Goal: Task Accomplishment & Management: Manage account settings

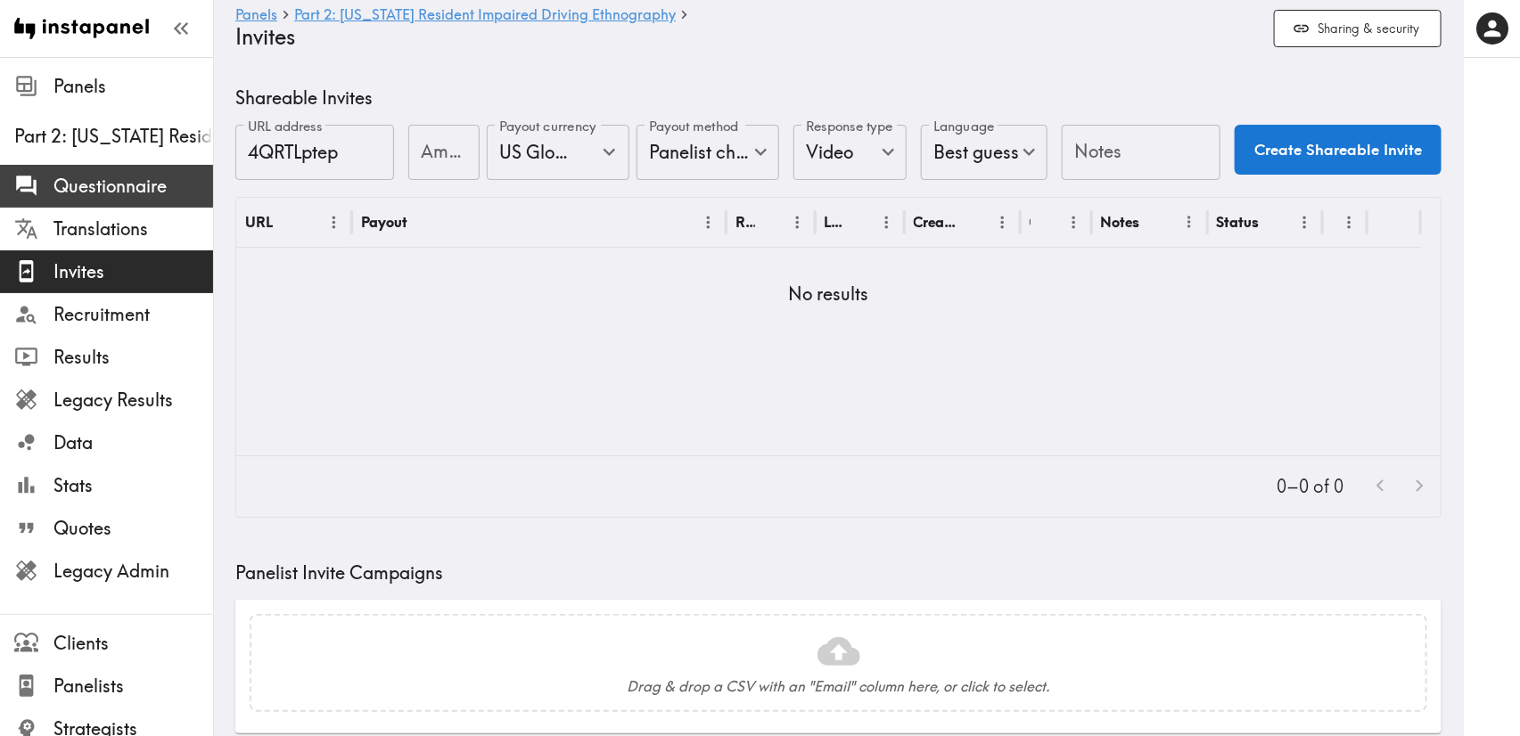
click at [39, 196] on div at bounding box center [33, 186] width 39 height 24
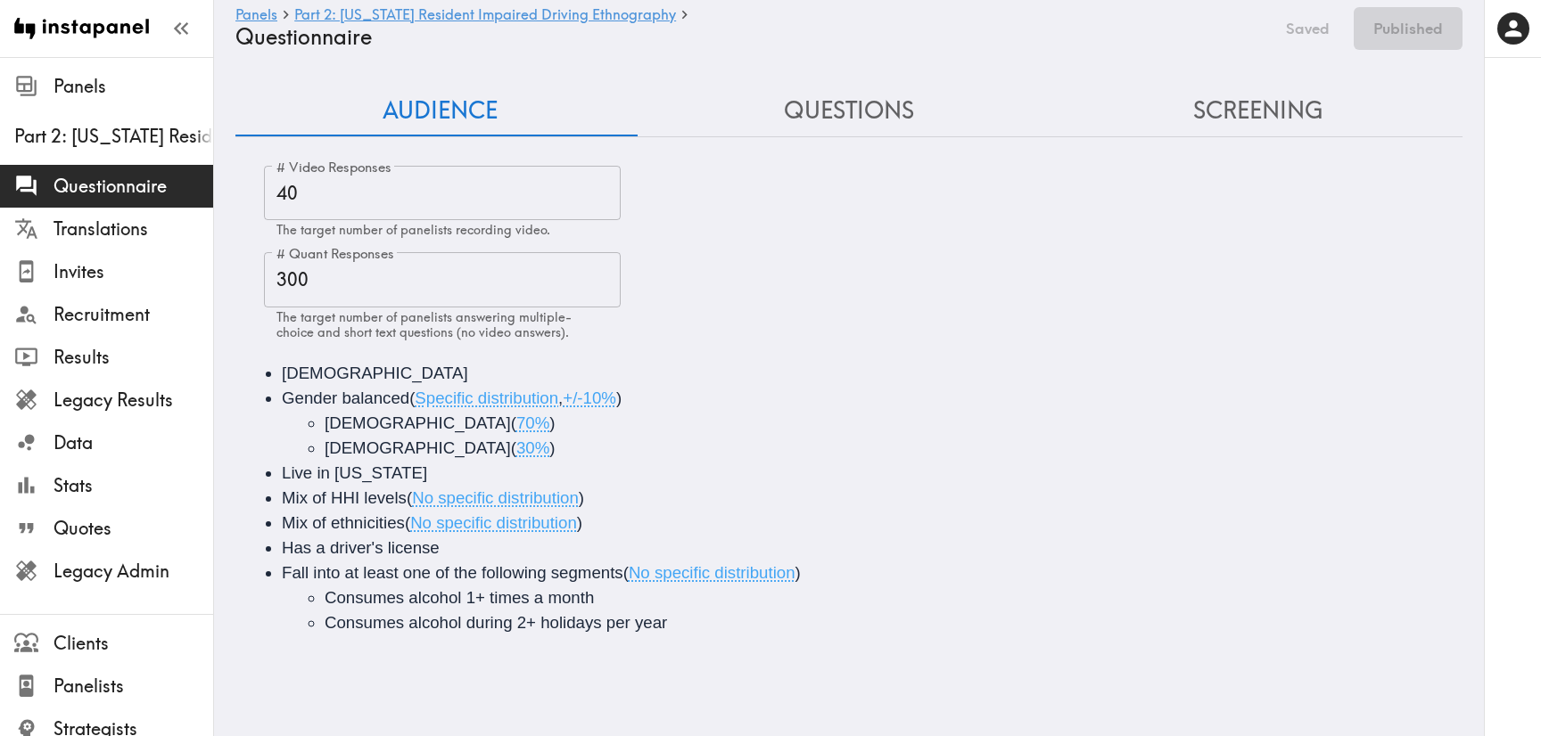
click at [920, 113] on button "Questions" at bounding box center [849, 111] width 409 height 51
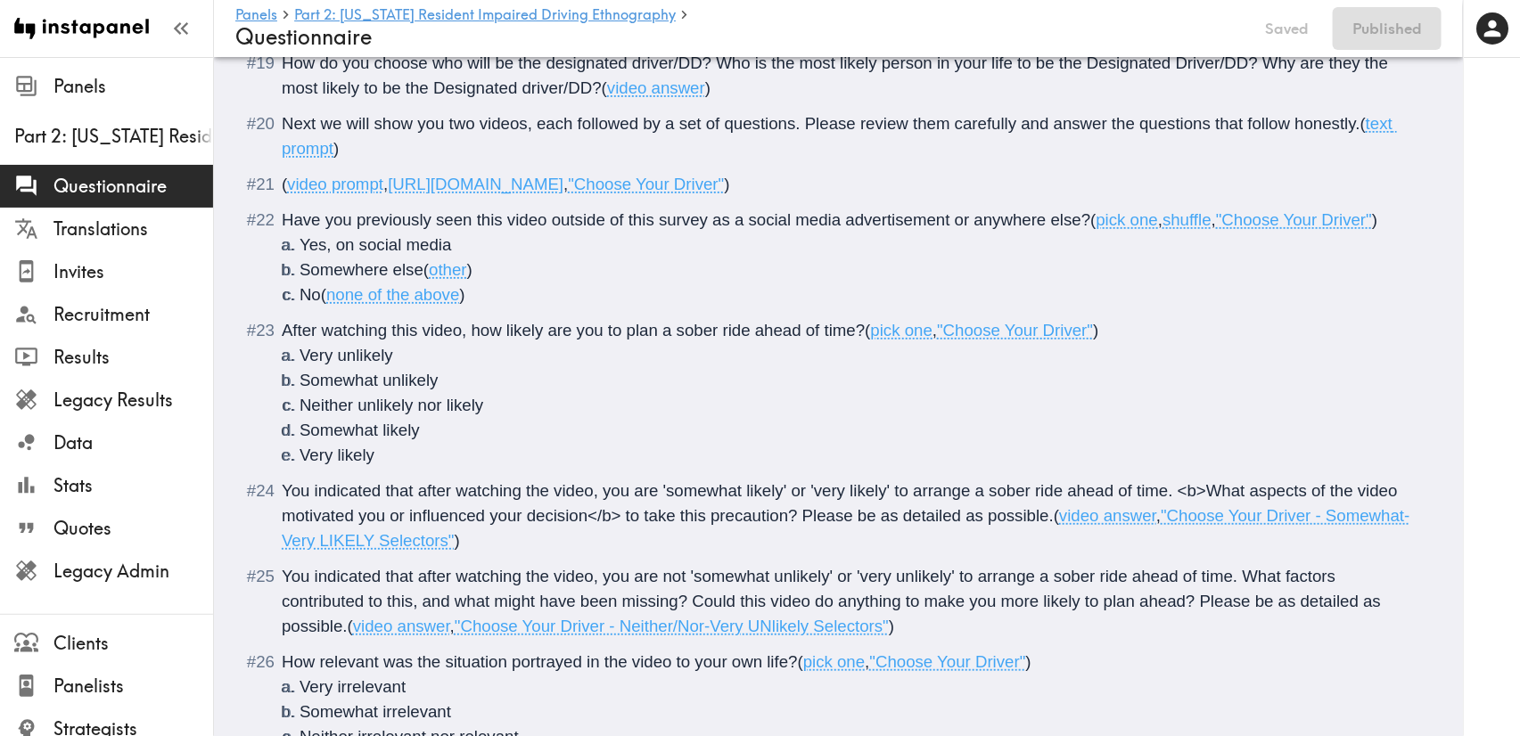
scroll to position [3477, 0]
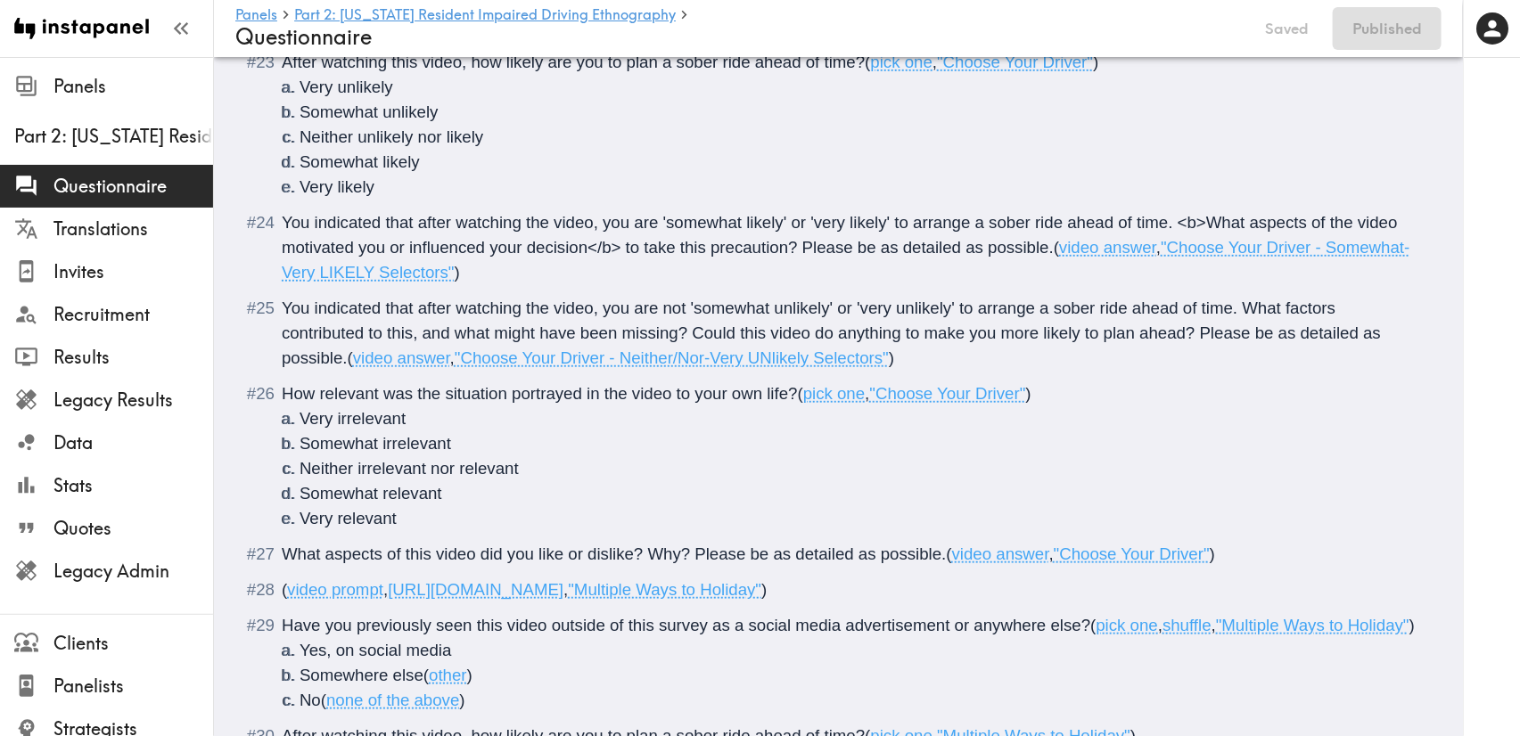
click at [673, 311] on span "You indicated that after watching the video, you are not 'somewhat unlikely' or…" at bounding box center [834, 333] width 1104 height 69
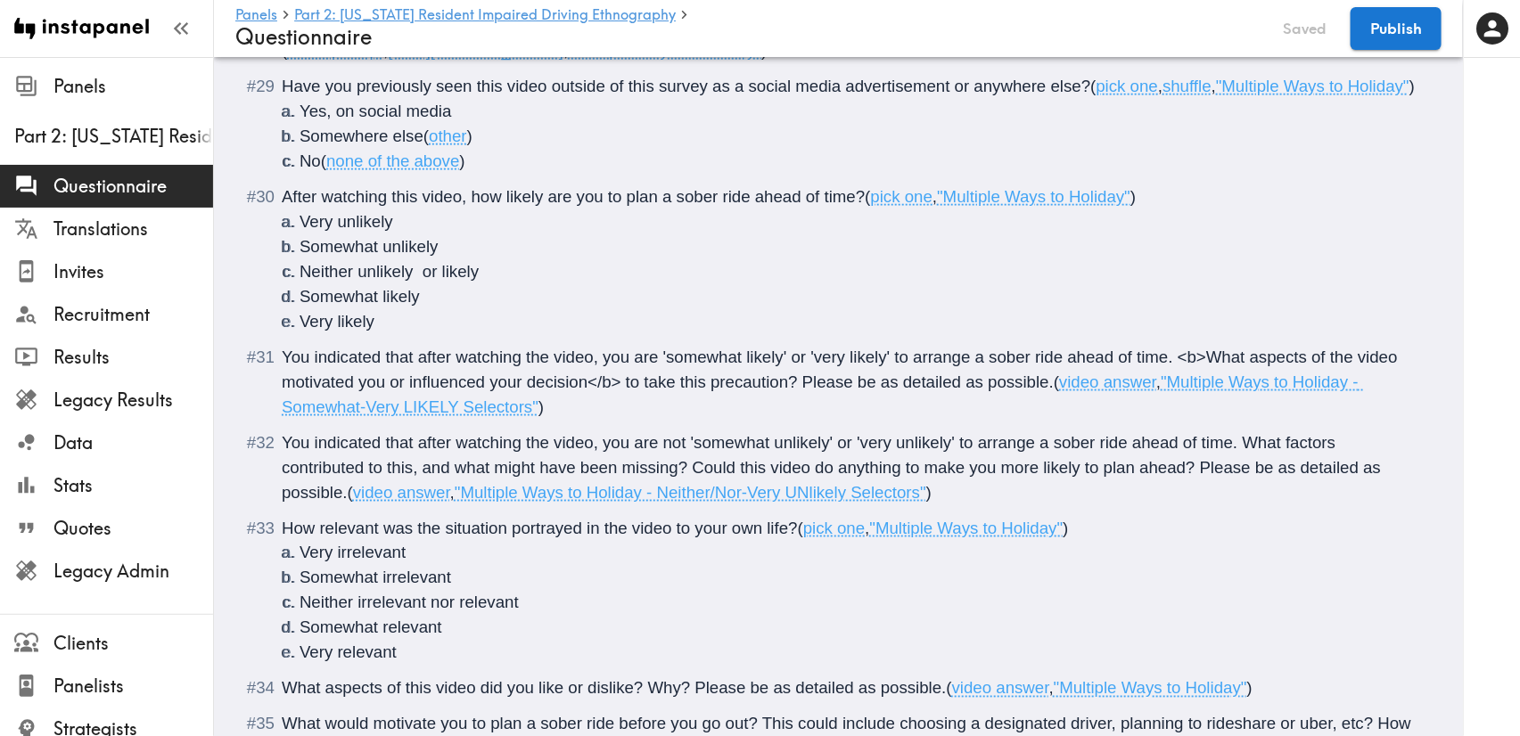
scroll to position [4145, 0]
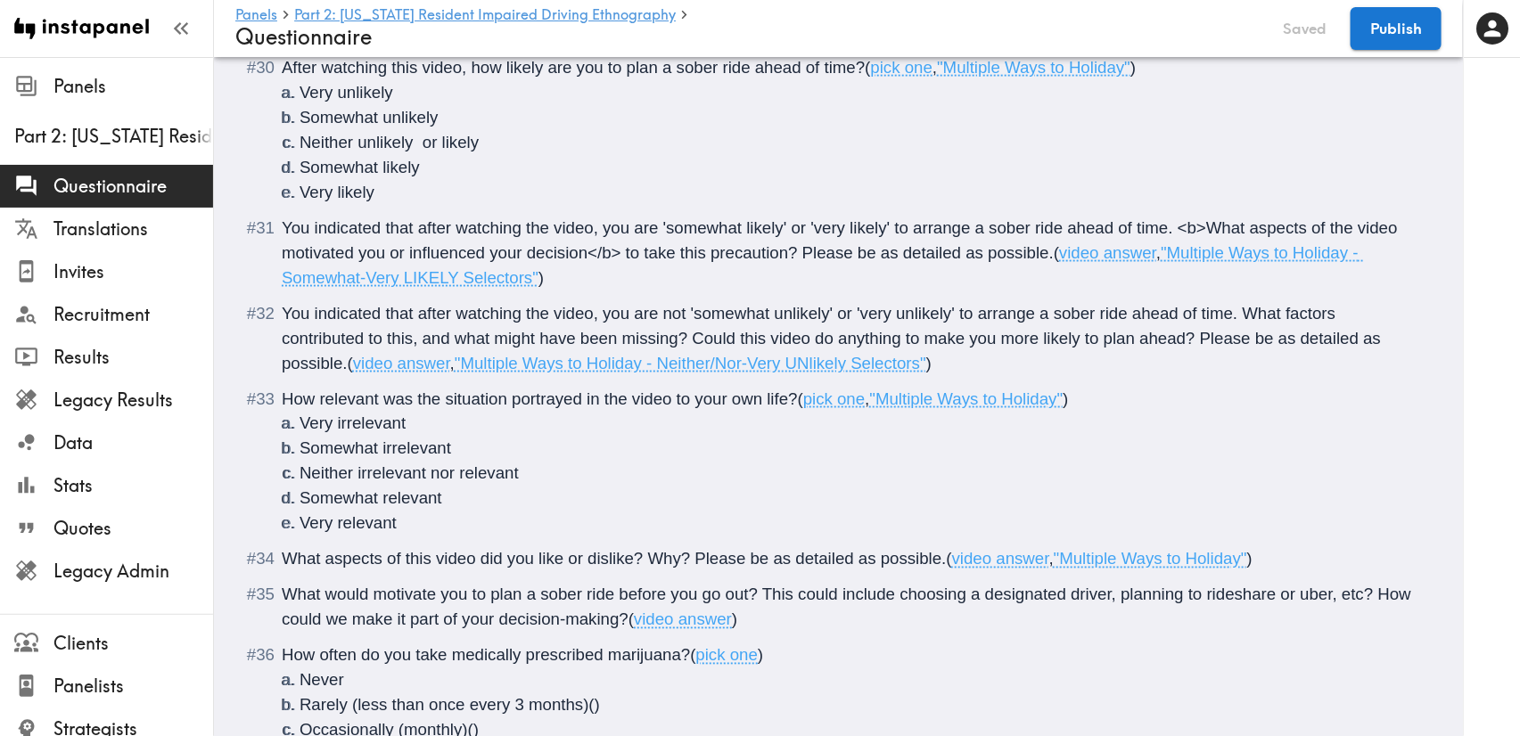
click at [665, 343] on span "You indicated that after watching the video, you are not 'somewhat unlikely' or…" at bounding box center [834, 338] width 1104 height 69
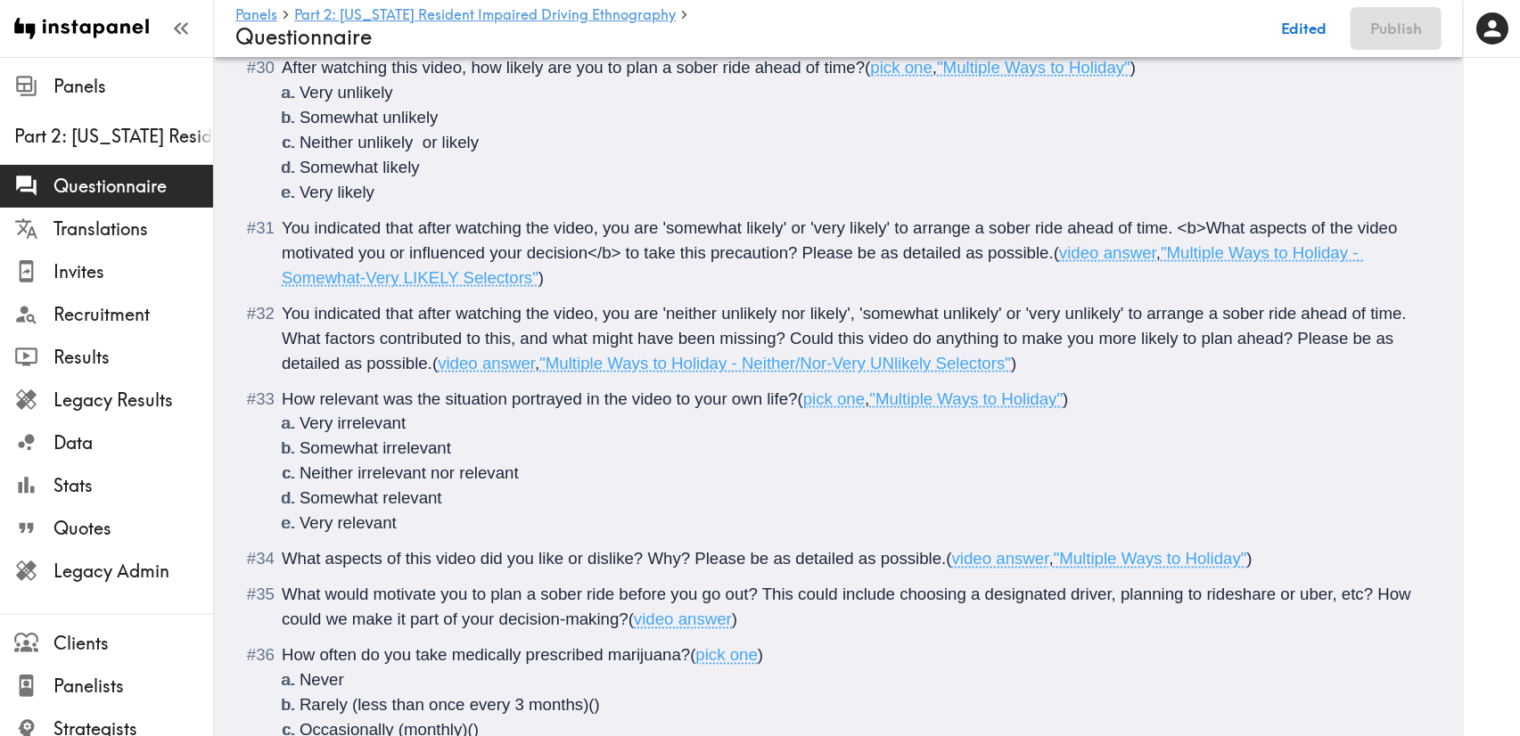
click at [1004, 341] on span "You indicated that after watching the video, you are 'neither unlikely nor like…" at bounding box center [847, 338] width 1130 height 69
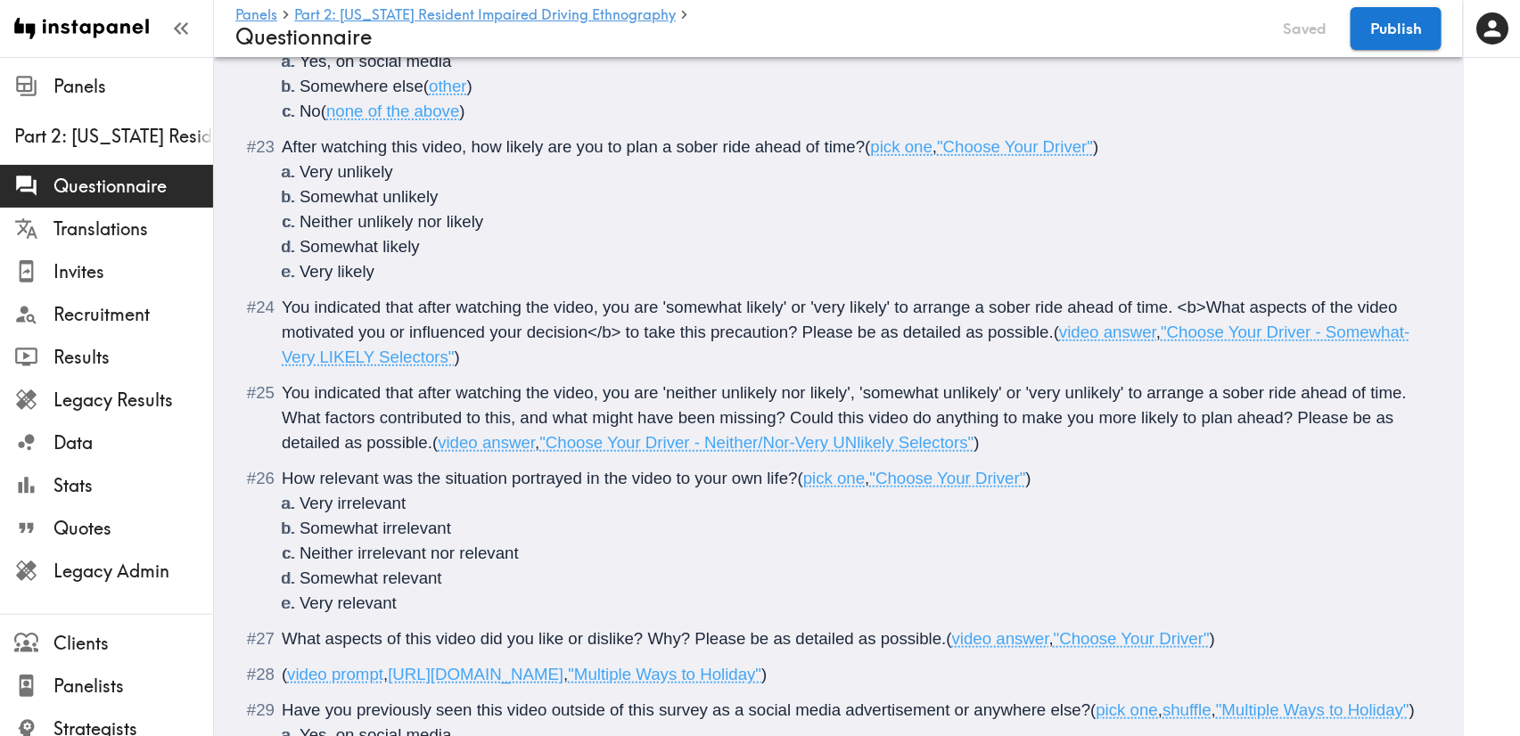
scroll to position [3343, 0]
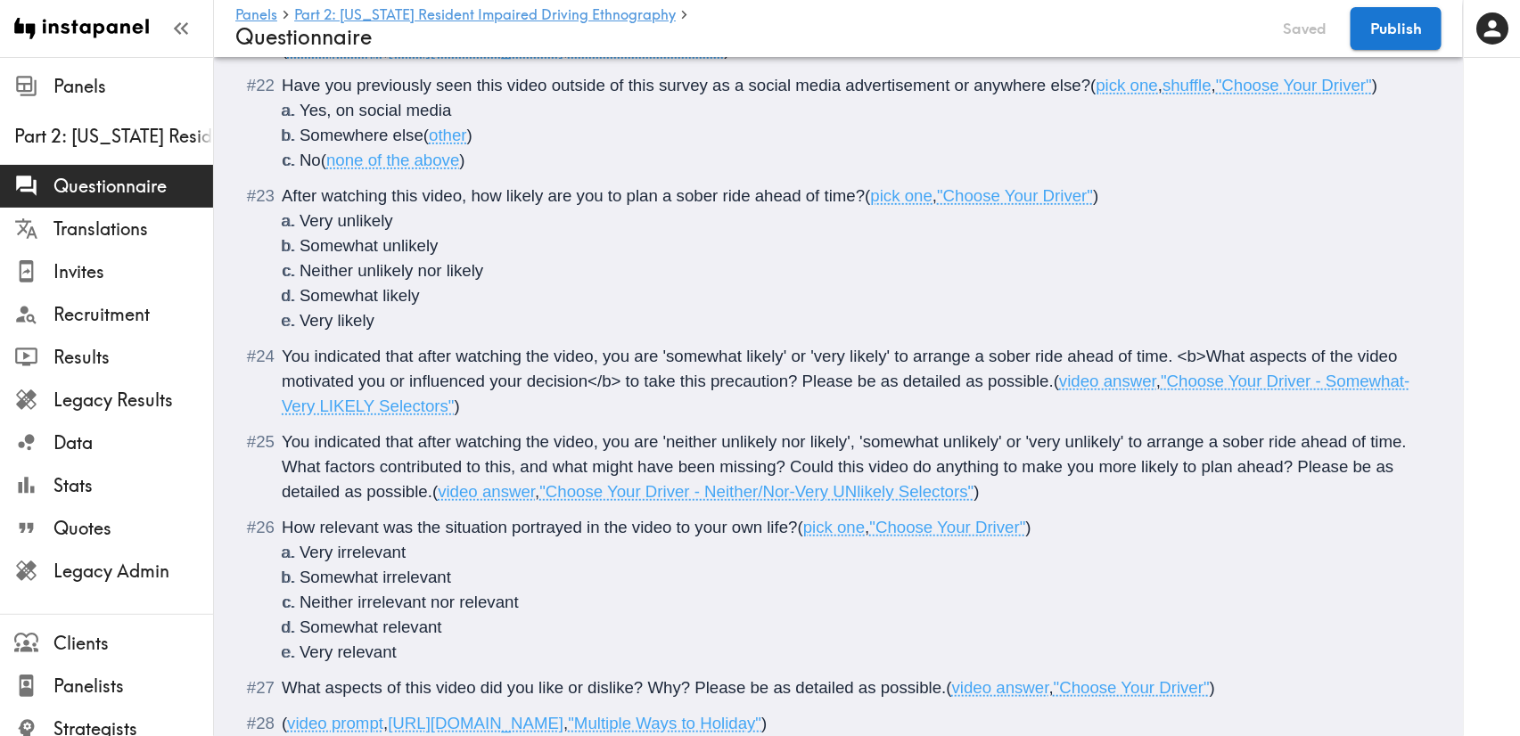
click at [1004, 449] on span "You indicated that after watching the video, you are 'neither unlikely nor like…" at bounding box center [847, 466] width 1130 height 69
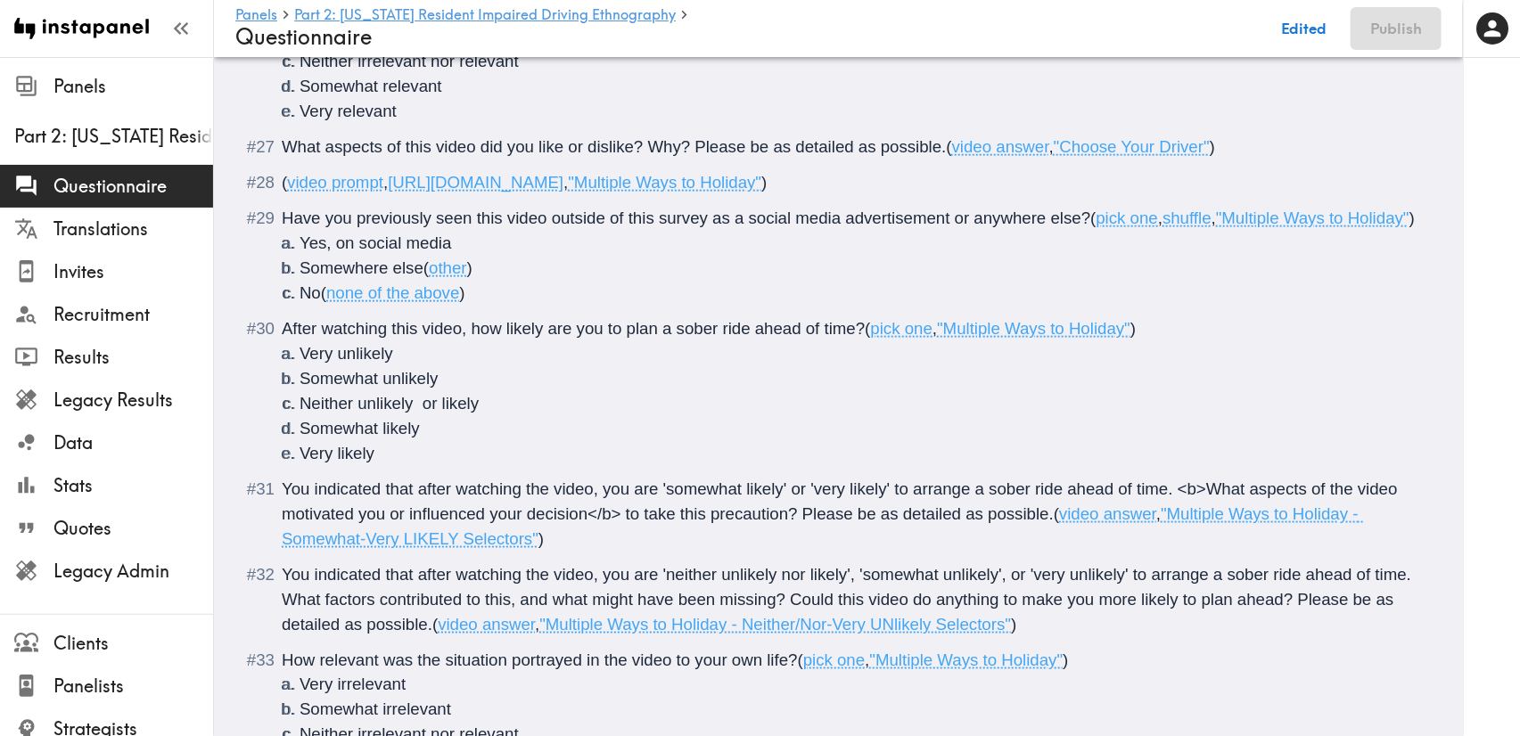
scroll to position [4145, 0]
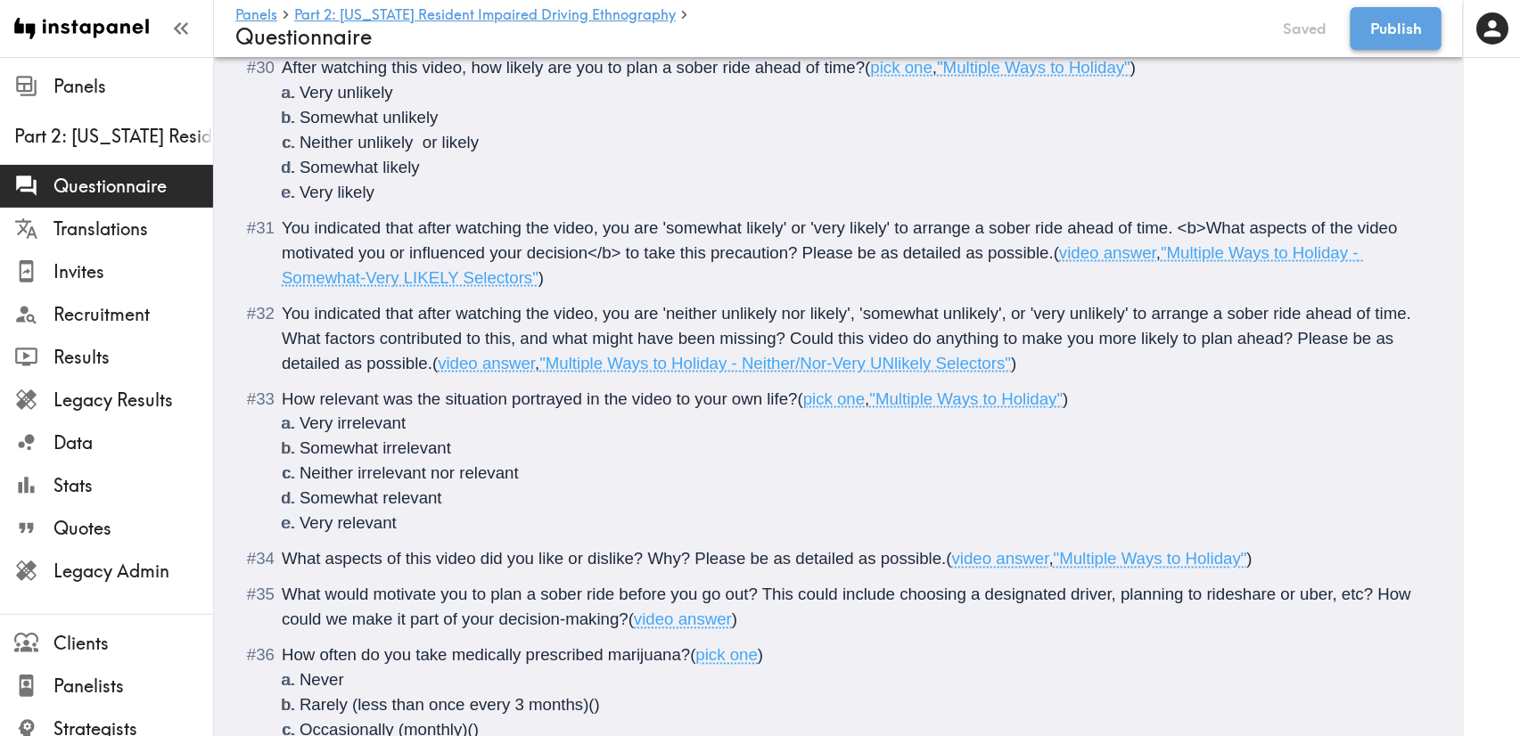
click at [1402, 29] on button "Publish" at bounding box center [1396, 28] width 91 height 43
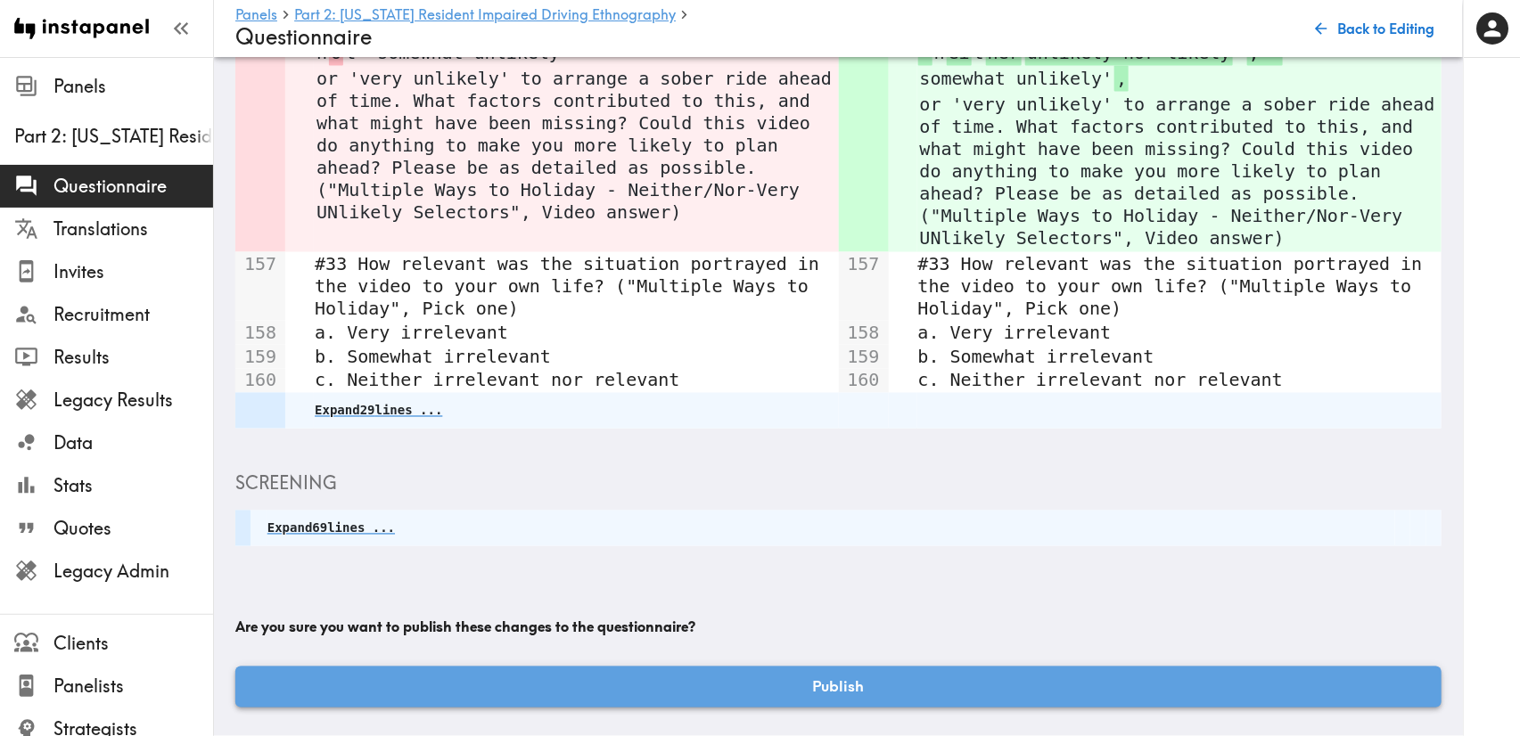
click at [1046, 667] on button "Publish" at bounding box center [838, 687] width 1206 height 41
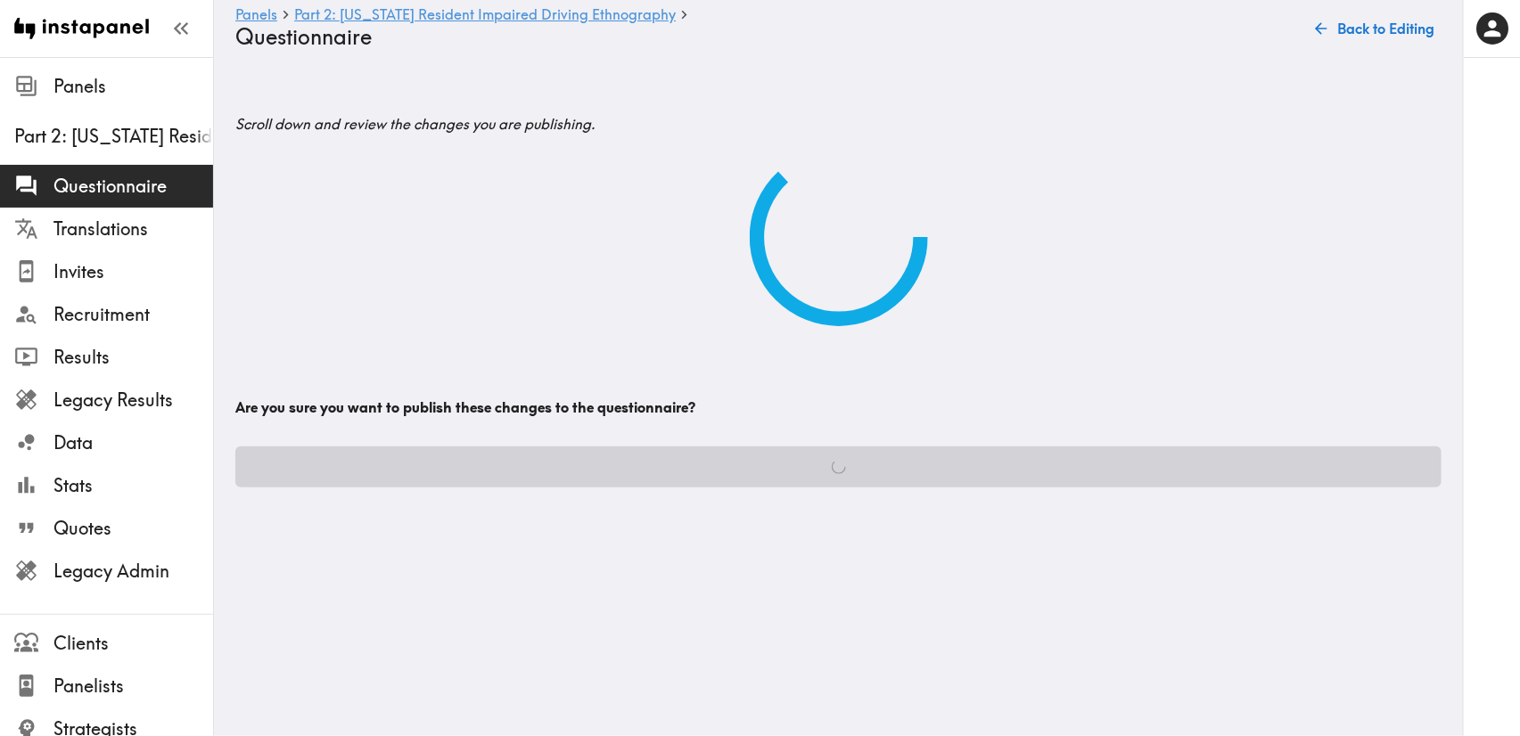
scroll to position [0, 0]
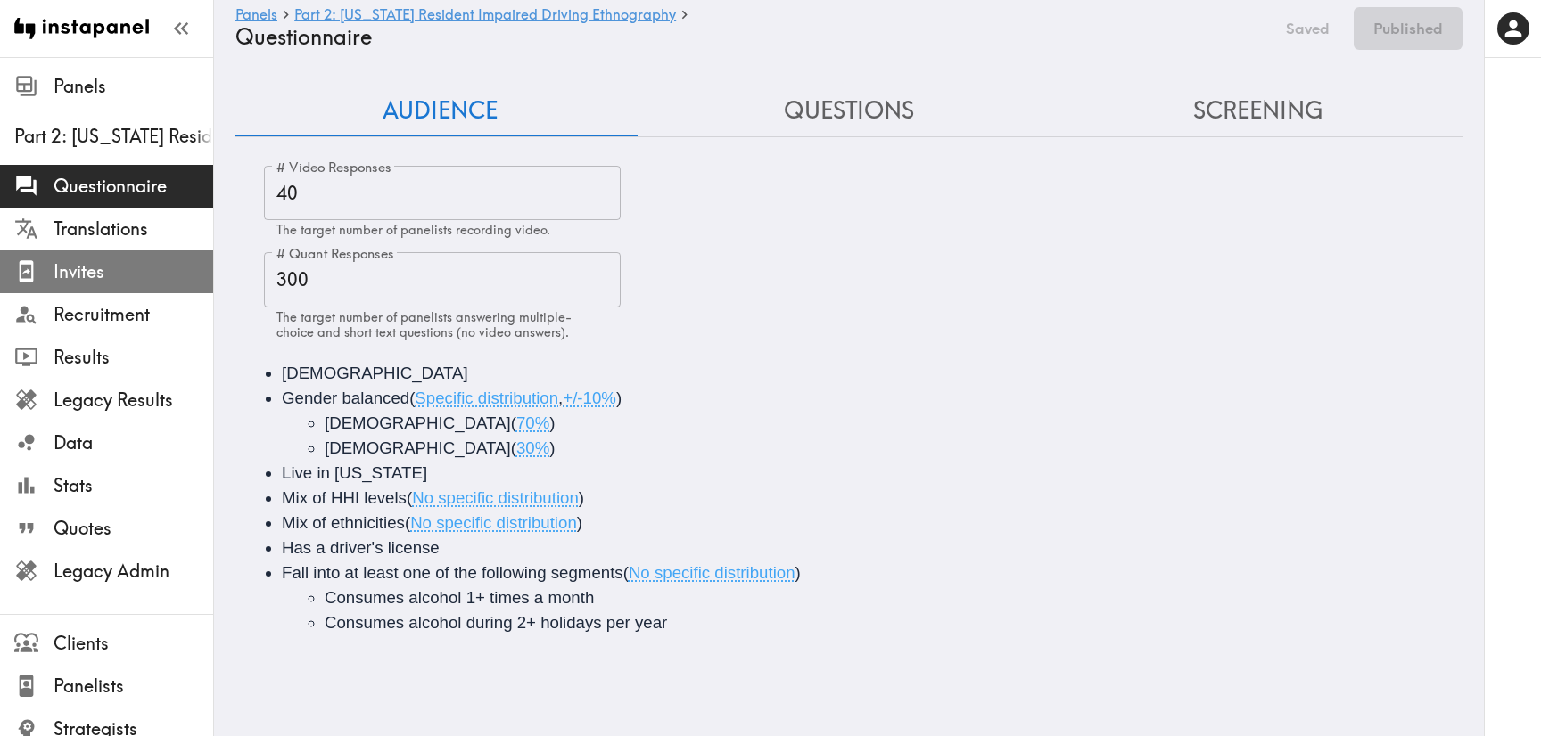
click at [107, 279] on span "Invites" at bounding box center [133, 271] width 160 height 25
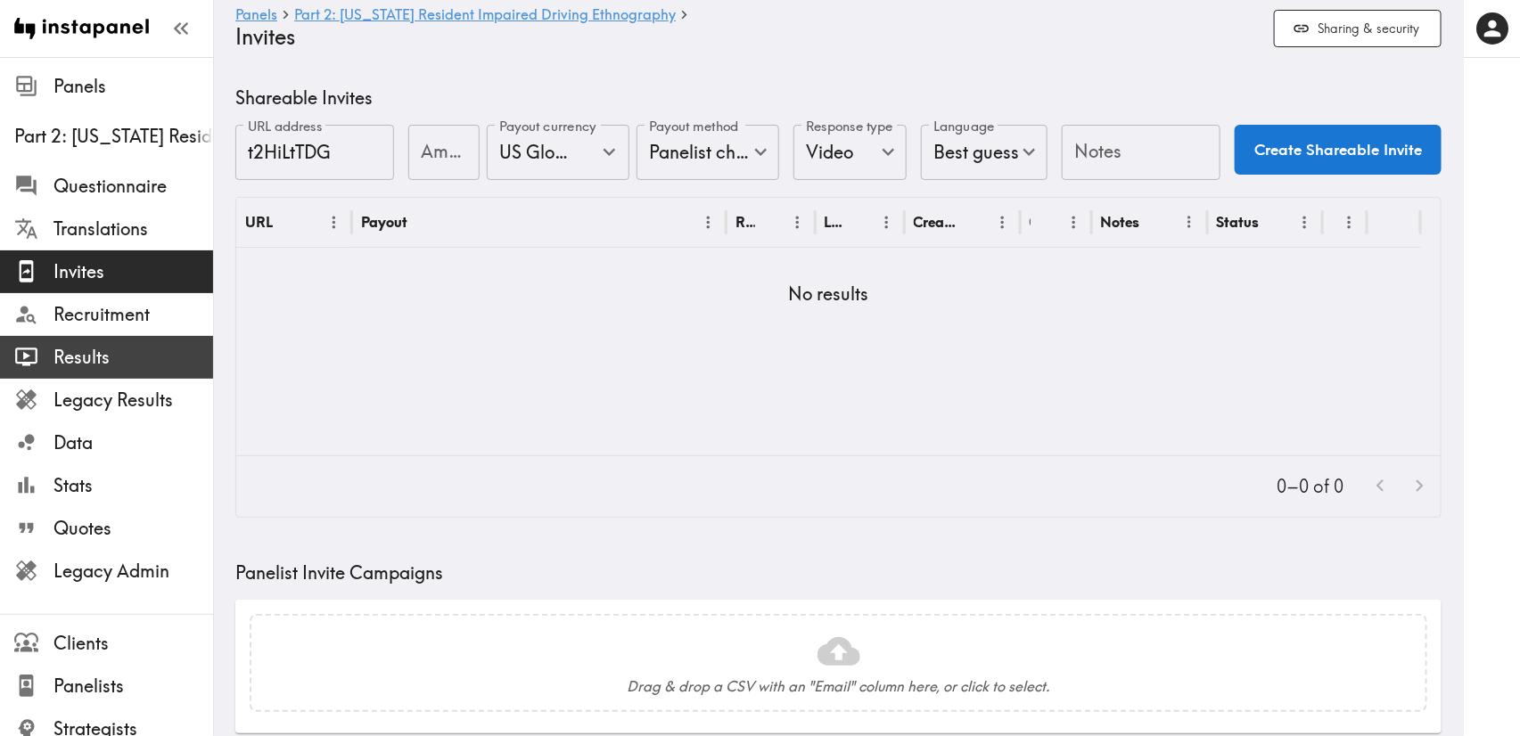
click at [119, 363] on span "Results" at bounding box center [133, 357] width 160 height 25
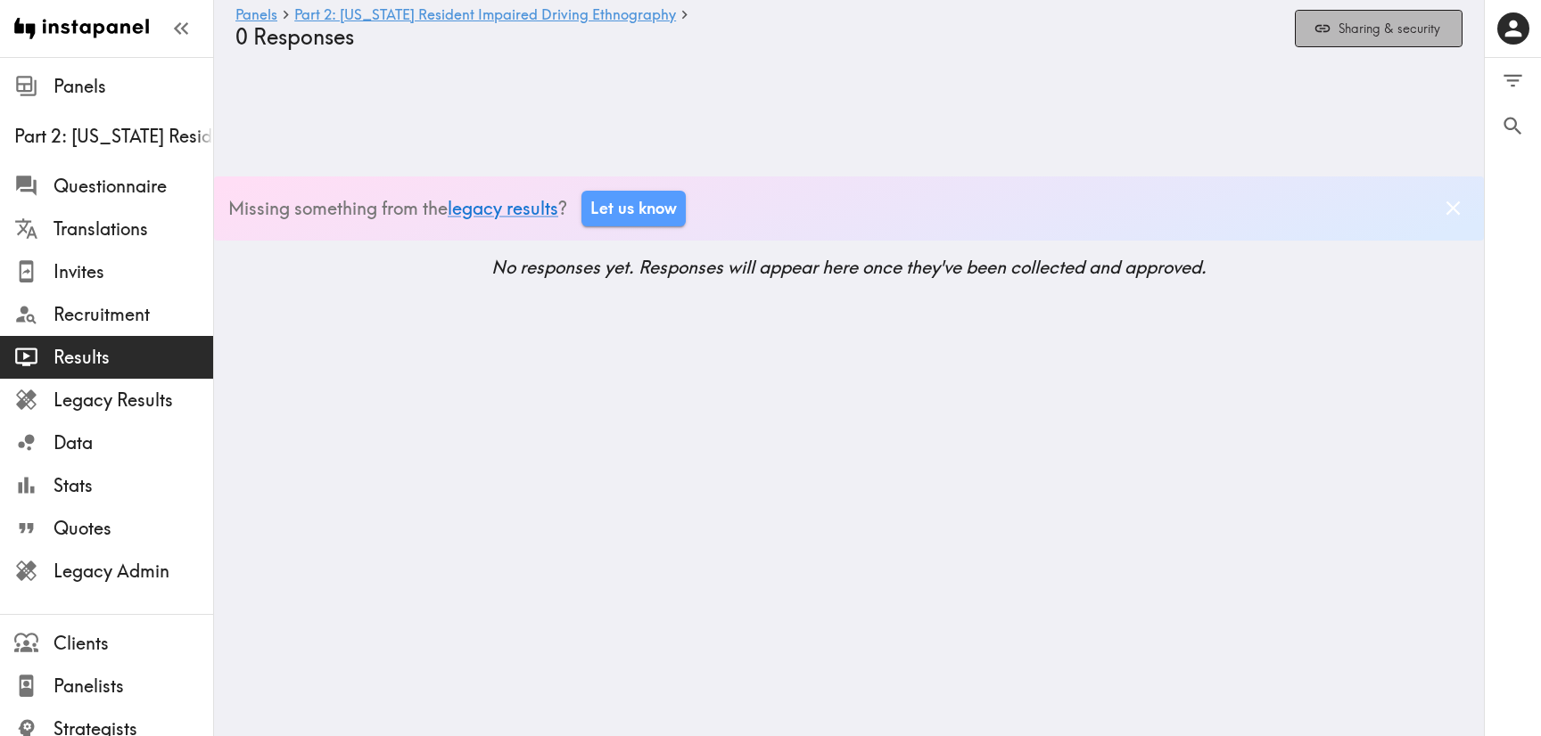
click at [1391, 39] on button "Sharing & security" at bounding box center [1378, 29] width 168 height 38
